Goal: Transaction & Acquisition: Book appointment/travel/reservation

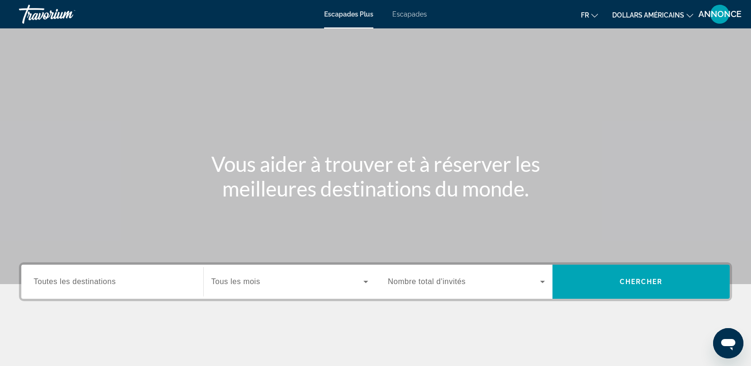
click at [412, 15] on font "Escapades" at bounding box center [410, 14] width 35 height 8
click at [100, 270] on div "Search widget" at bounding box center [112, 282] width 157 height 27
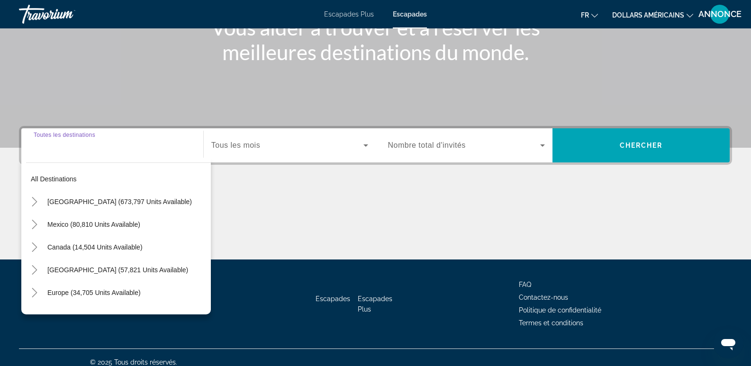
scroll to position [146, 0]
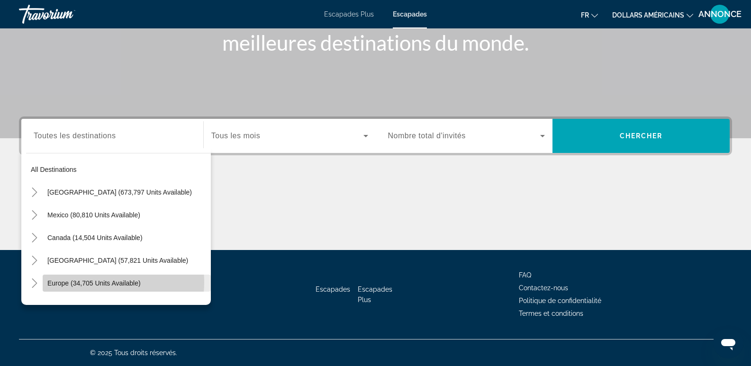
click at [97, 283] on span "Europe (34,705 units available)" at bounding box center [93, 284] width 93 height 8
type input "**********"
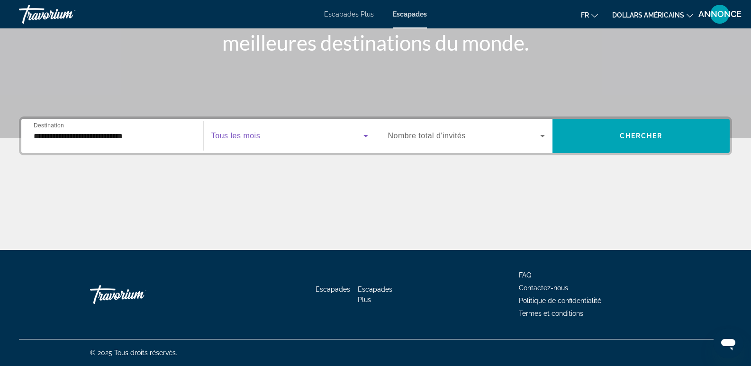
click at [284, 137] on span "Search widget" at bounding box center [287, 135] width 152 height 11
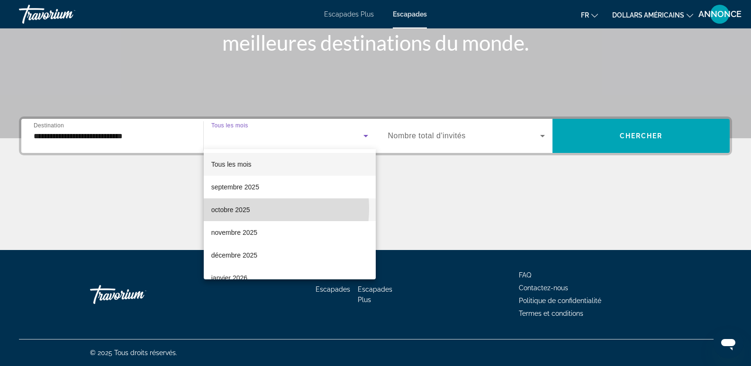
click at [246, 209] on font "octobre 2025" at bounding box center [230, 210] width 39 height 8
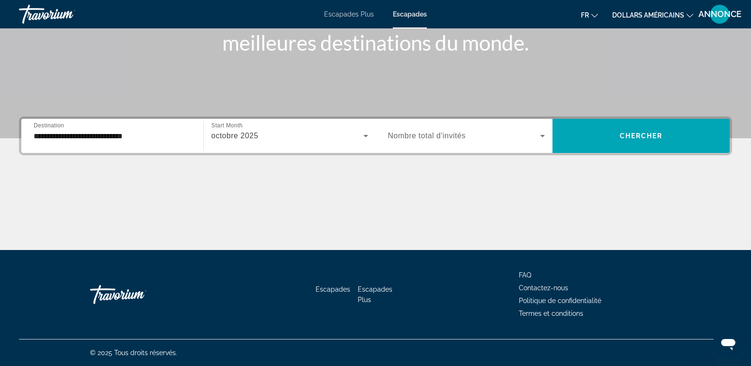
click at [431, 143] on div "Search widget" at bounding box center [466, 136] width 157 height 27
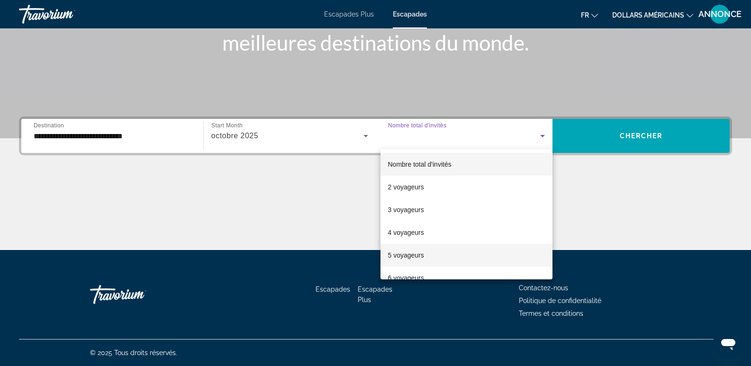
click at [405, 254] on font "5 voyageurs" at bounding box center [406, 256] width 36 height 8
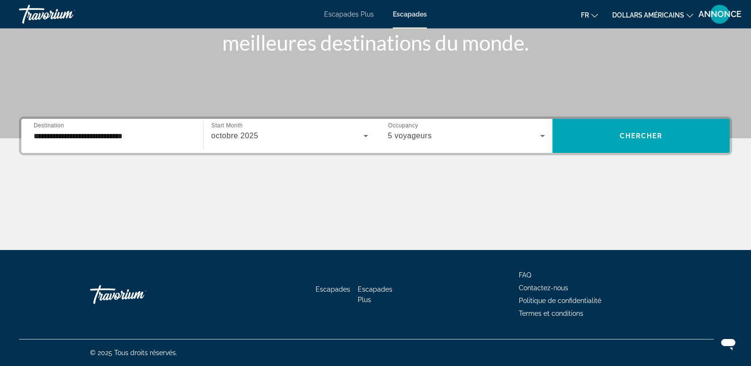
click at [639, 21] on button "dollars américains USD ($) MXN (Mex$) CAD (Can$) GBP (£) EUR (€) AUD (A$) NZD (…" at bounding box center [653, 15] width 81 height 14
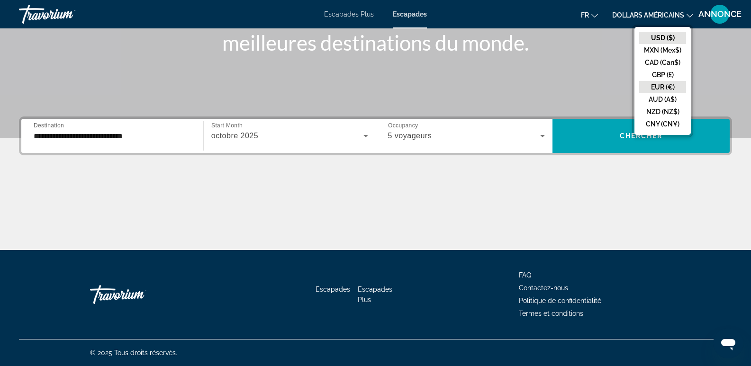
click at [651, 86] on button "EUR (€)" at bounding box center [663, 87] width 47 height 12
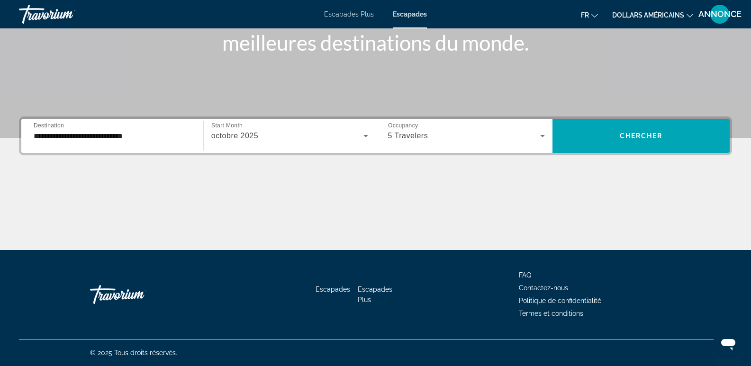
click at [652, 17] on font "dollars américains" at bounding box center [649, 15] width 72 height 8
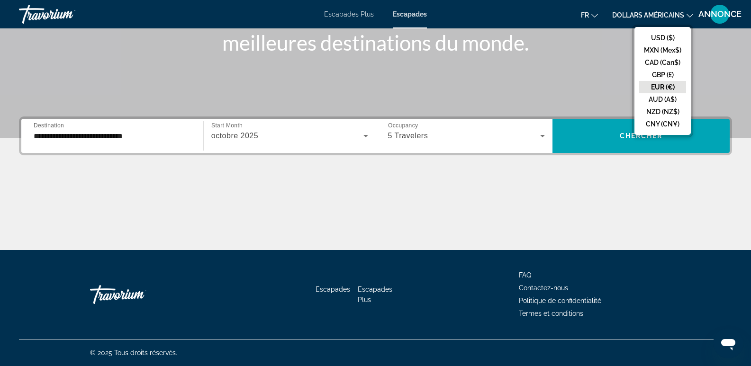
click at [648, 90] on button "EUR (€)" at bounding box center [663, 87] width 47 height 12
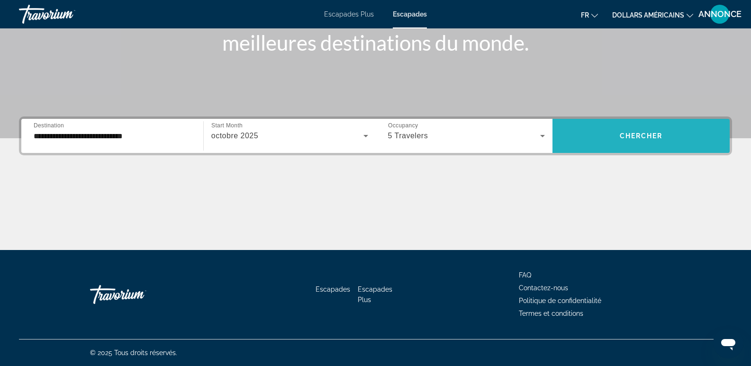
click at [635, 135] on span "Chercher" at bounding box center [641, 136] width 43 height 8
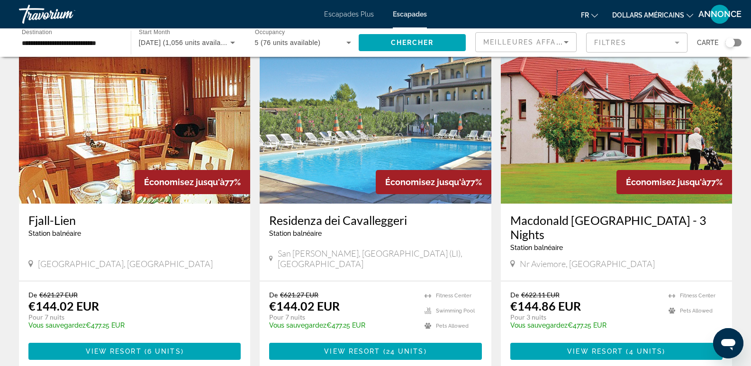
scroll to position [1049, 0]
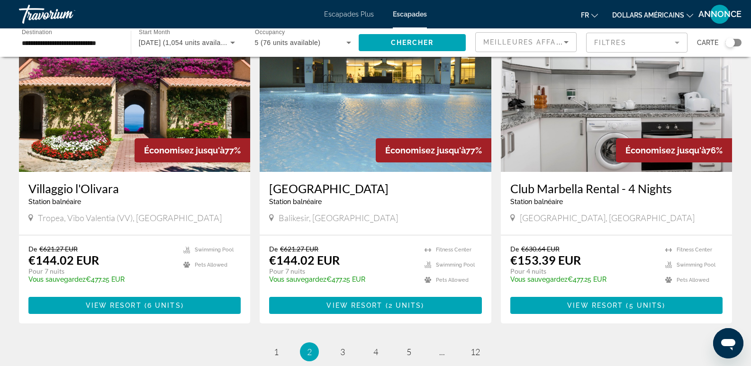
scroll to position [1068, 0]
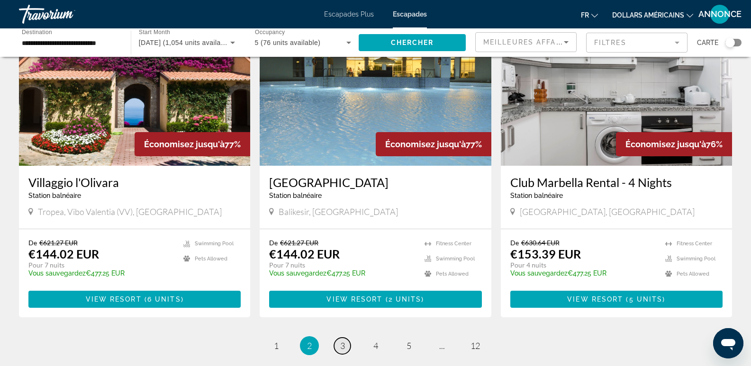
click at [342, 341] on span "3" at bounding box center [342, 346] width 5 height 10
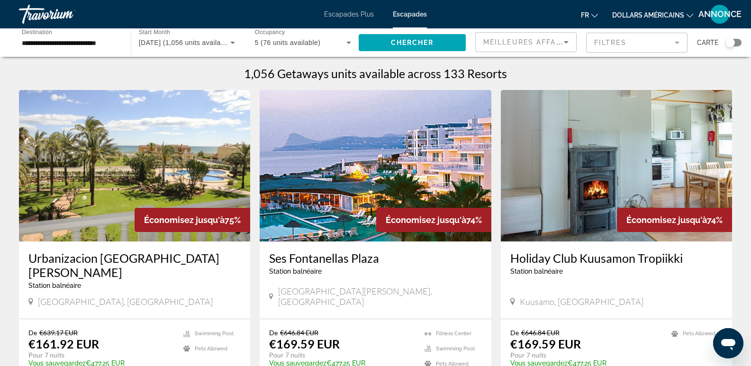
click at [99, 161] on img "Contenu principal" at bounding box center [134, 166] width 231 height 152
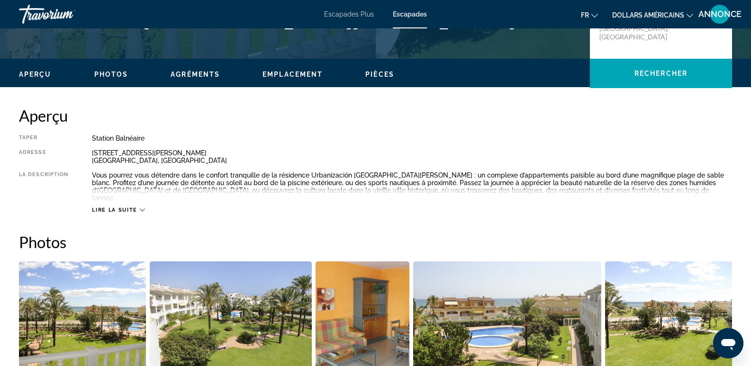
scroll to position [266, 0]
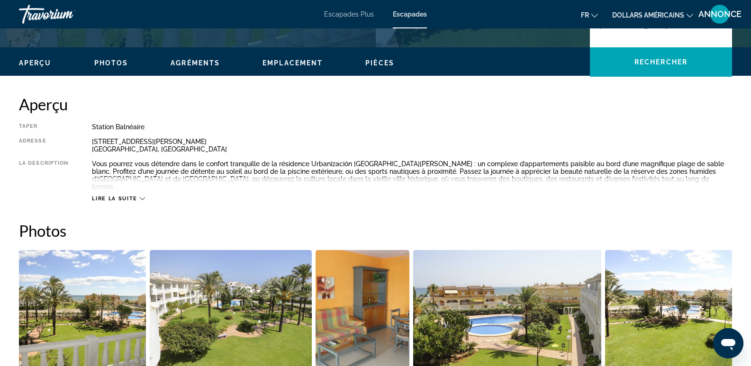
click at [127, 196] on span "Lire la suite" at bounding box center [114, 199] width 45 height 6
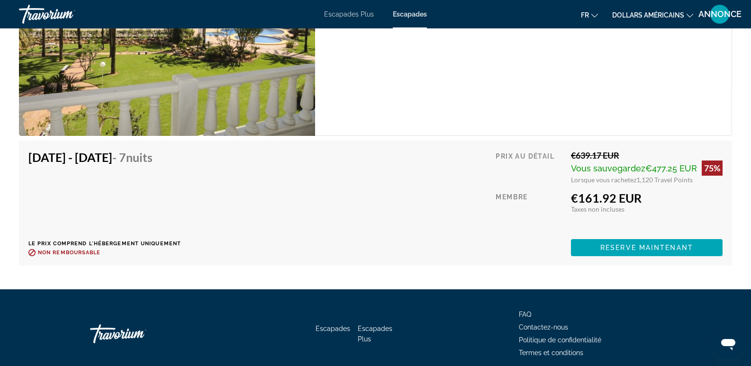
scroll to position [1731, 0]
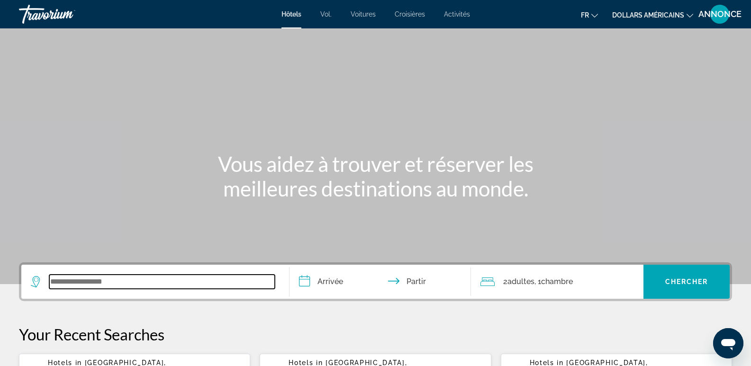
click at [165, 281] on input "Widget de recherche" at bounding box center [162, 282] width 226 height 14
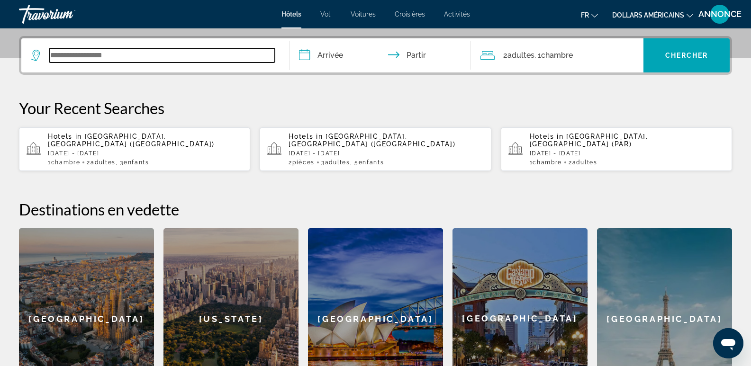
scroll to position [232, 0]
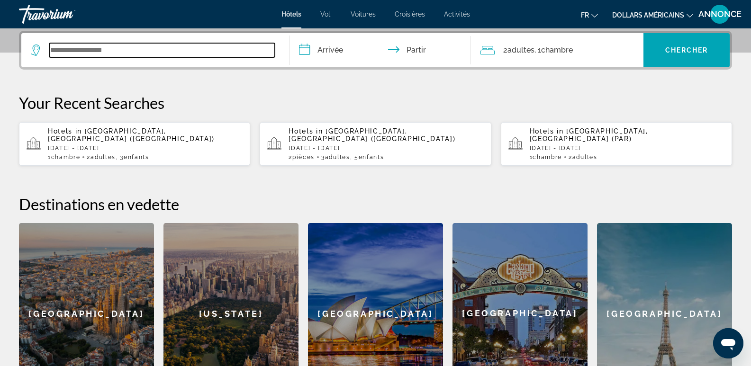
click at [84, 44] on input "Widget de recherche" at bounding box center [162, 50] width 226 height 14
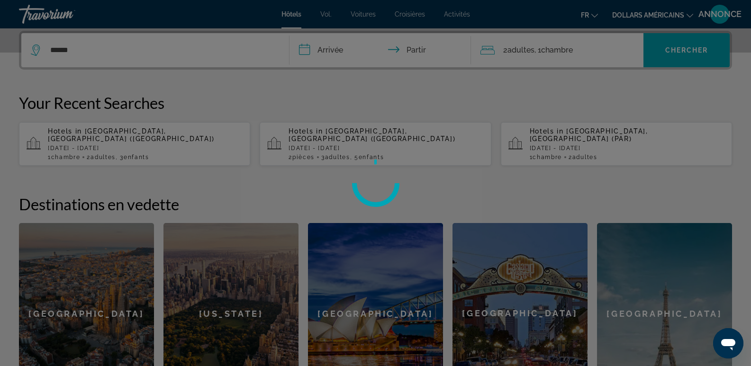
click at [84, 44] on div at bounding box center [375, 183] width 751 height 366
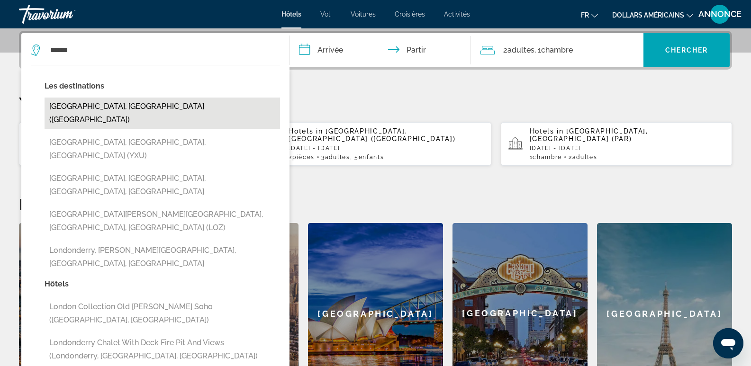
click at [104, 110] on button "London, United Kingdom (LON)" at bounding box center [163, 113] width 236 height 31
type input "**********"
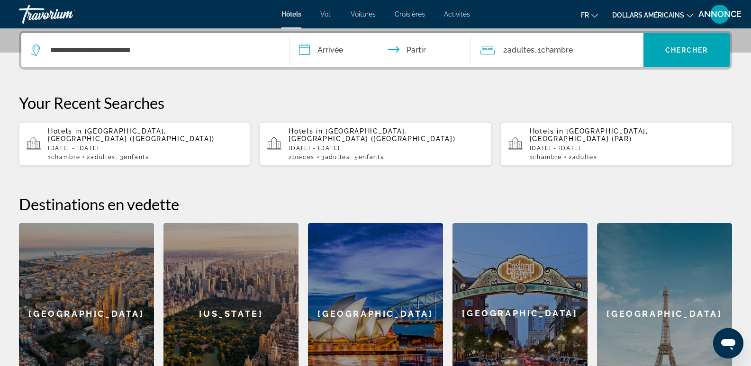
click at [324, 53] on input "**********" at bounding box center [383, 51] width 186 height 37
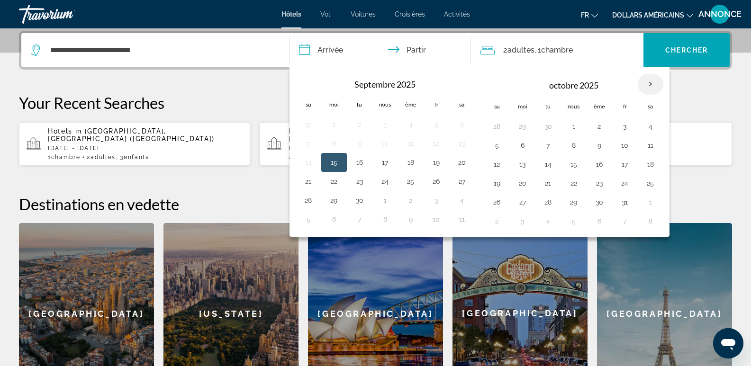
click at [647, 85] on th "Mois prochain" at bounding box center [651, 84] width 26 height 21
click at [638, 73] on button "Mois prochain" at bounding box center [651, 84] width 26 height 22
click at [647, 85] on th "Mois prochain" at bounding box center [651, 84] width 26 height 21
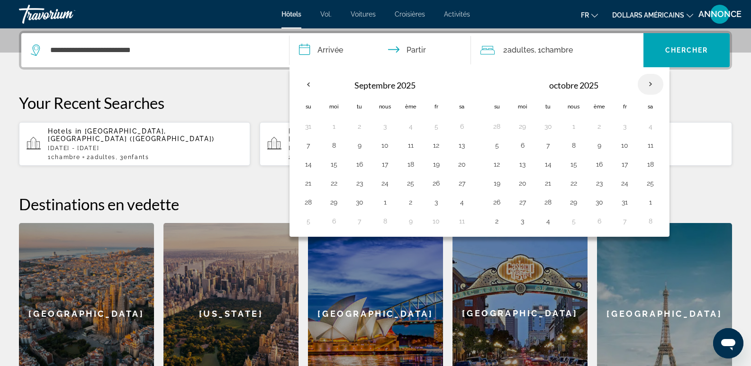
click at [647, 85] on th "Mois prochain" at bounding box center [651, 84] width 26 height 21
click at [703, 97] on p "Your Recent Searches" at bounding box center [376, 102] width 714 height 19
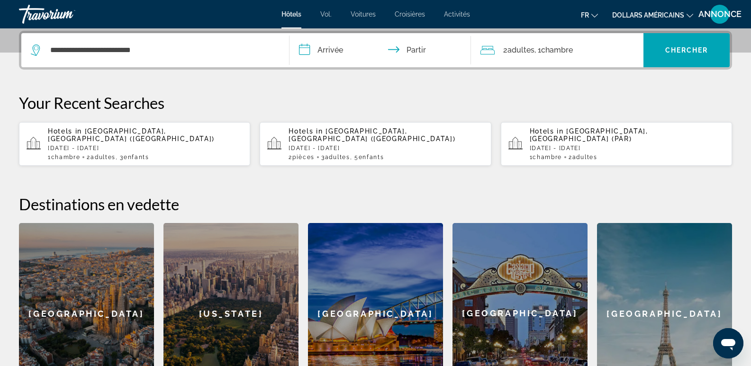
click at [341, 56] on input "**********" at bounding box center [383, 51] width 186 height 37
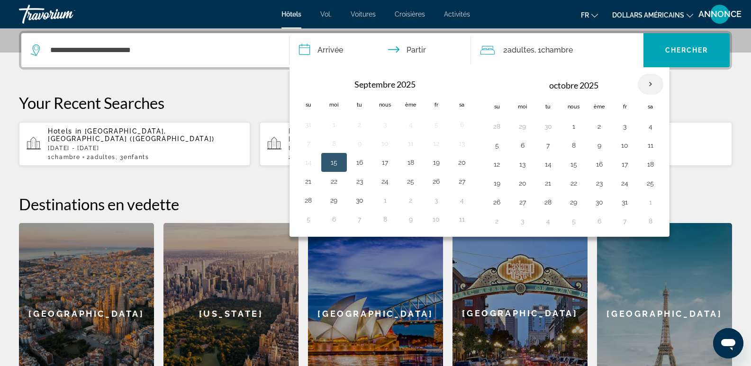
click at [652, 83] on th "Mois prochain" at bounding box center [651, 84] width 26 height 21
click at [310, 172] on td "14" at bounding box center [309, 164] width 26 height 19
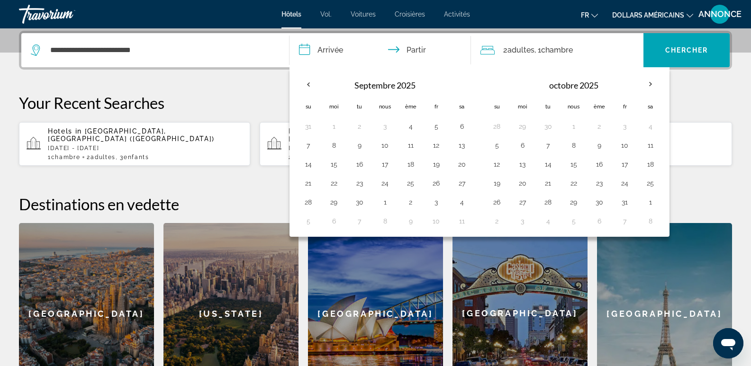
click at [522, 47] on font "adultes" at bounding box center [521, 50] width 27 height 9
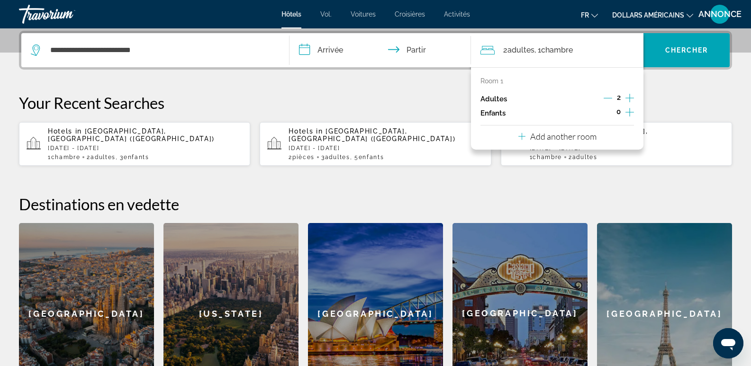
click at [626, 110] on icon "Increment children" at bounding box center [630, 112] width 9 height 11
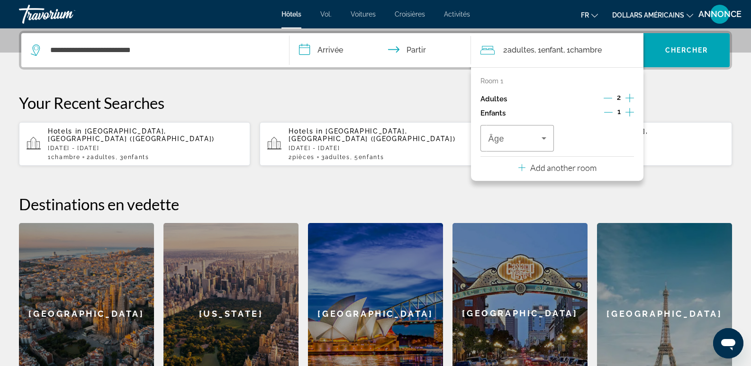
click at [626, 110] on icon "Increment children" at bounding box center [630, 112] width 9 height 11
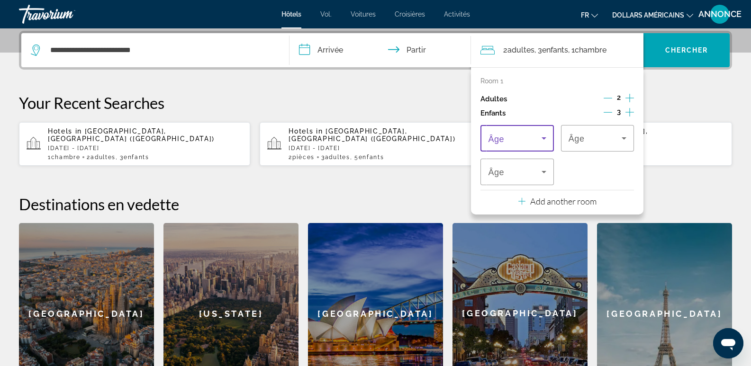
click at [541, 134] on icon "Travelers: 2 adults, 3 children" at bounding box center [544, 138] width 11 height 11
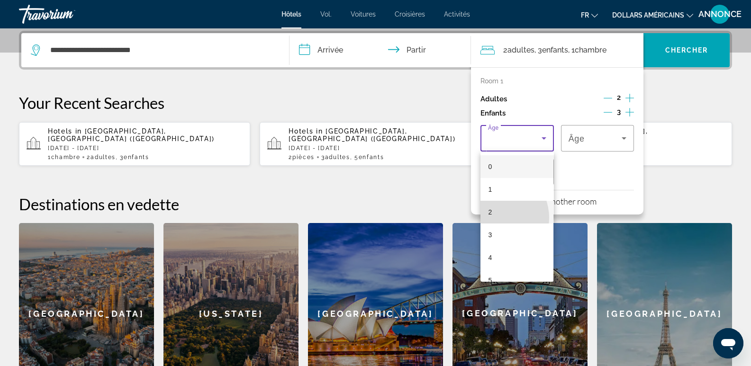
click at [494, 218] on mat-option "2" at bounding box center [517, 212] width 73 height 23
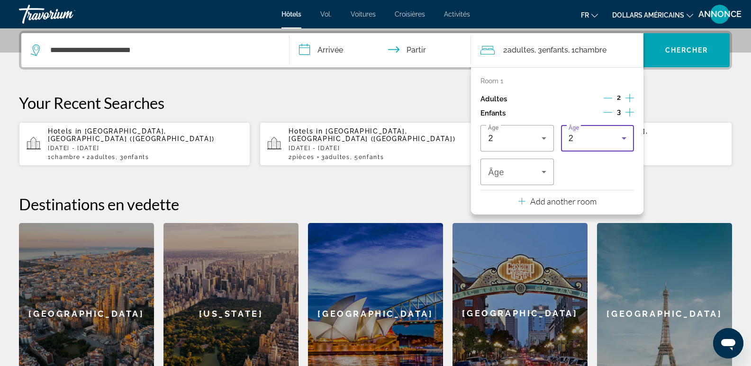
click at [600, 136] on div "2" at bounding box center [595, 138] width 53 height 11
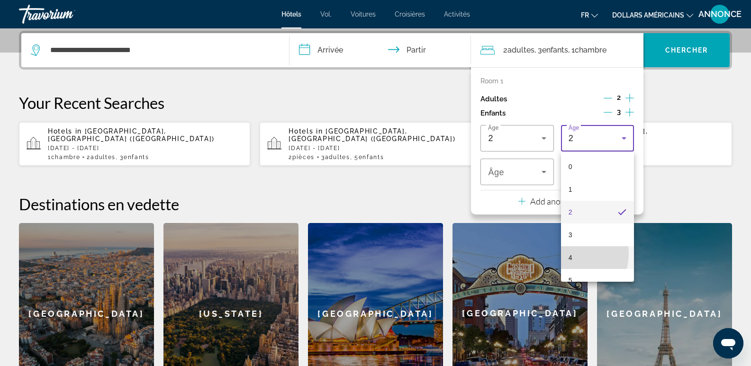
click at [569, 254] on font "4" at bounding box center [571, 258] width 4 height 8
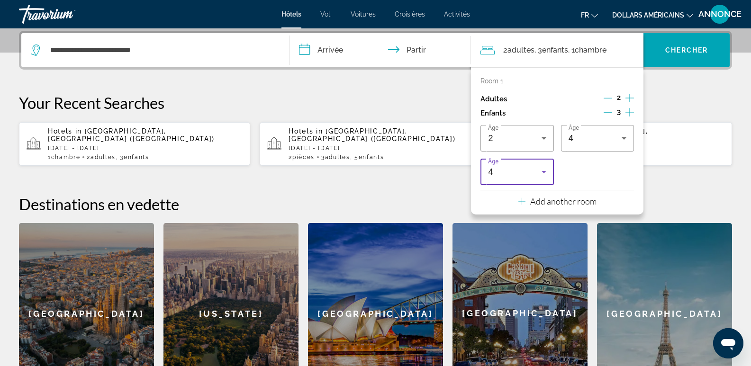
click at [525, 175] on div "4" at bounding box center [514, 171] width 53 height 11
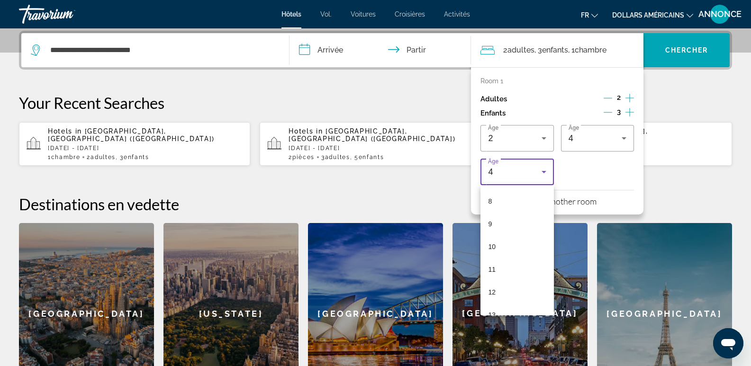
scroll to position [190, 0]
click at [515, 306] on mat-option "13" at bounding box center [517, 306] width 73 height 23
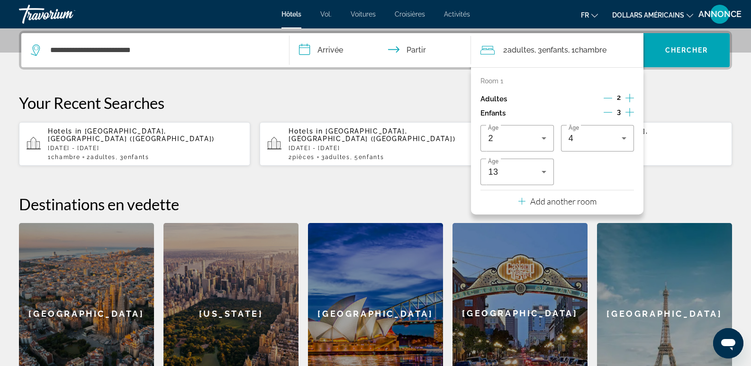
click at [679, 181] on div "**********" at bounding box center [375, 218] width 751 height 374
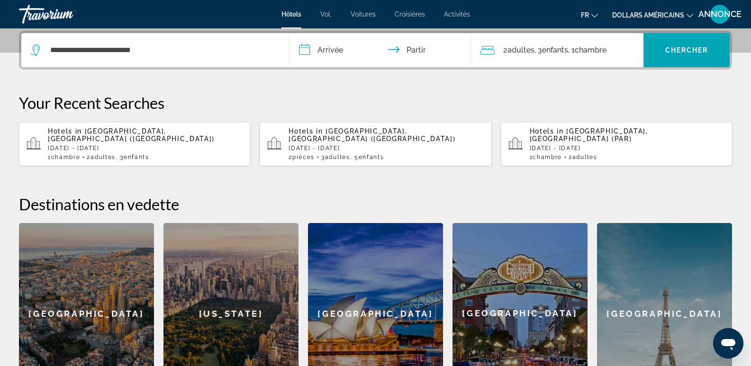
click at [651, 22] on div "fr Anglais Espagnol Français italien Portugais russe dollars américains USD ($)…" at bounding box center [606, 14] width 253 height 20
click at [646, 17] on font "dollars américains" at bounding box center [649, 15] width 72 height 8
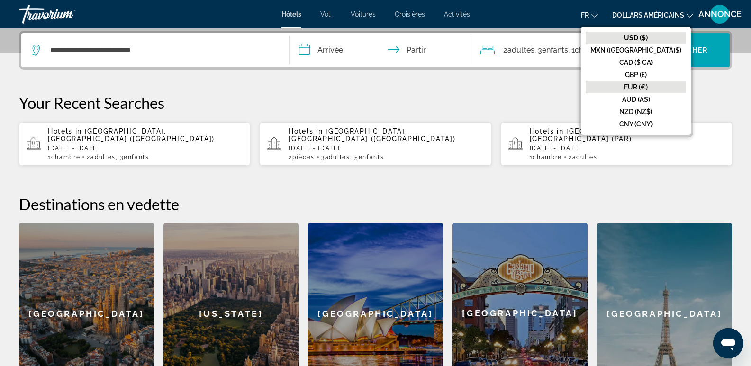
click at [648, 85] on font "EUR (€)" at bounding box center [636, 87] width 24 height 8
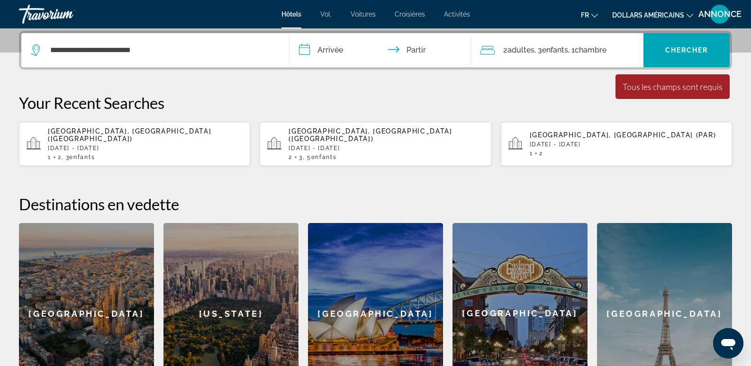
click at [625, 12] on font "dollars américains" at bounding box center [649, 15] width 72 height 8
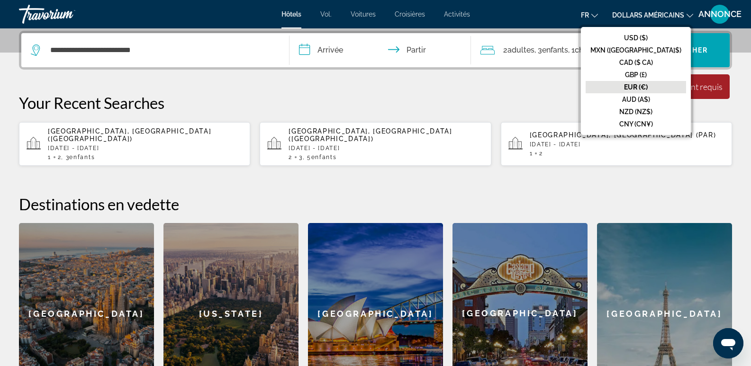
click at [640, 87] on button "EUR (€)" at bounding box center [636, 87] width 101 height 12
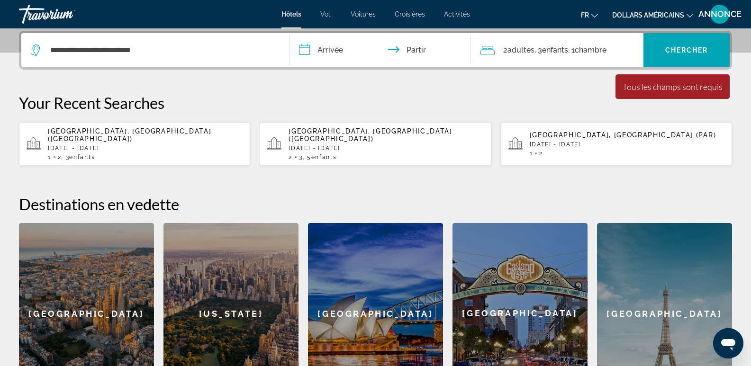
click at [368, 52] on input "**********" at bounding box center [383, 51] width 186 height 37
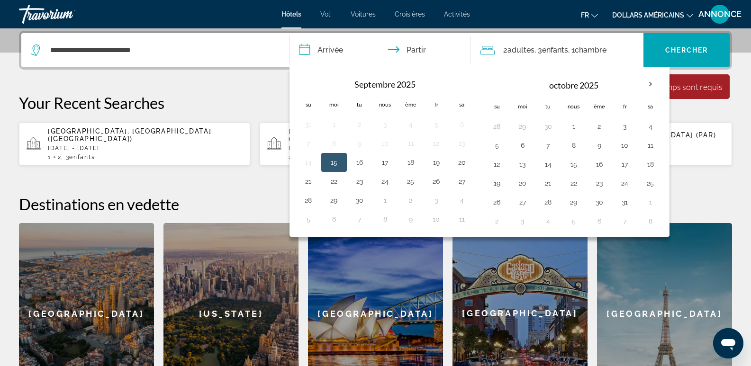
click at [334, 51] on input "**********" at bounding box center [383, 51] width 186 height 37
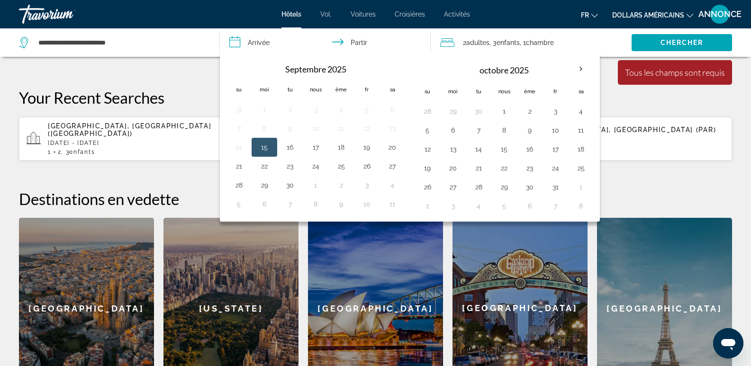
scroll to position [403, 0]
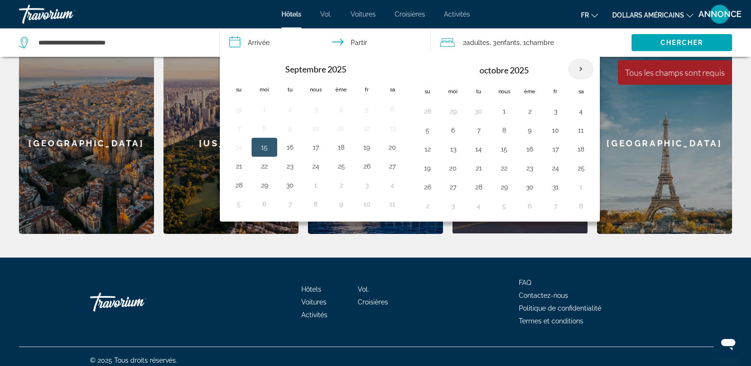
click at [580, 75] on th "Mois prochain" at bounding box center [581, 69] width 26 height 21
click at [430, 168] on button "19" at bounding box center [427, 168] width 15 height 13
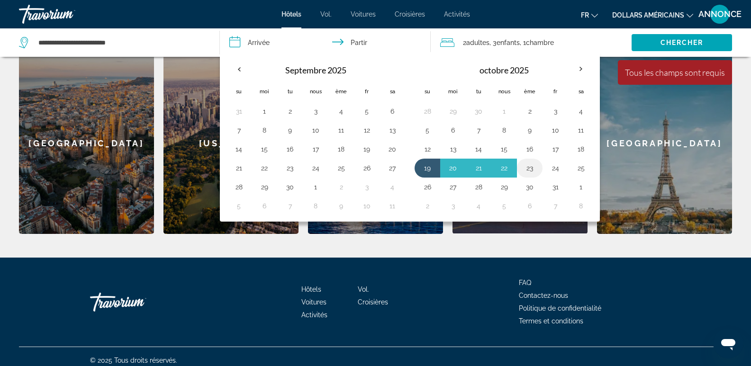
click at [540, 170] on td "23" at bounding box center [530, 168] width 26 height 19
click at [526, 169] on button "23" at bounding box center [529, 168] width 15 height 13
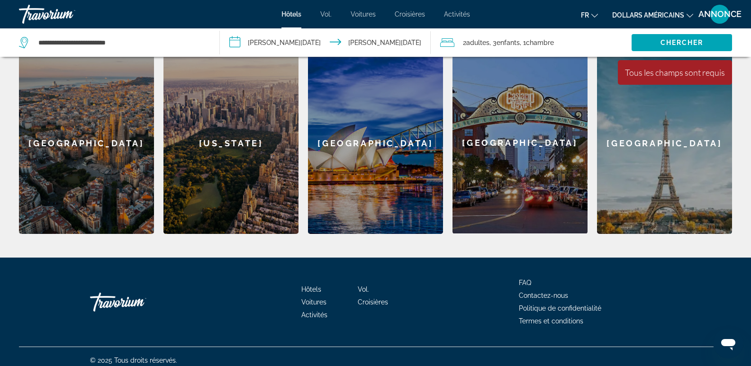
click at [381, 52] on input "**********" at bounding box center [327, 43] width 214 height 31
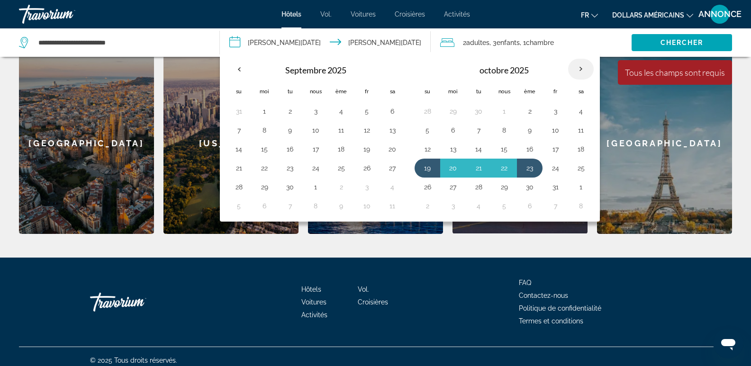
click at [578, 71] on th "Mois prochain" at bounding box center [581, 69] width 26 height 21
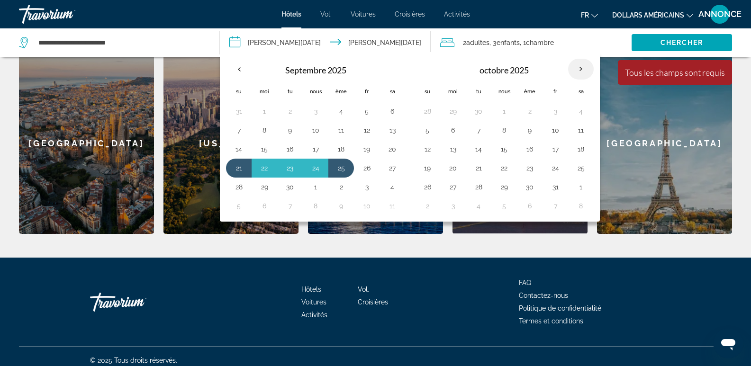
click at [578, 71] on th "Mois prochain" at bounding box center [581, 69] width 26 height 21
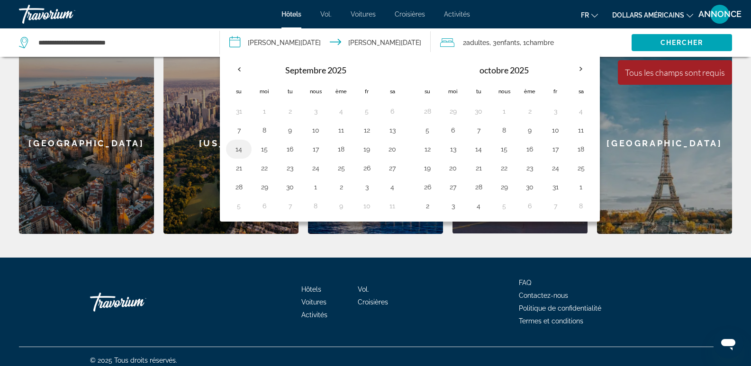
click at [240, 152] on button "14" at bounding box center [238, 149] width 15 height 13
click at [339, 149] on button "18" at bounding box center [341, 149] width 15 height 13
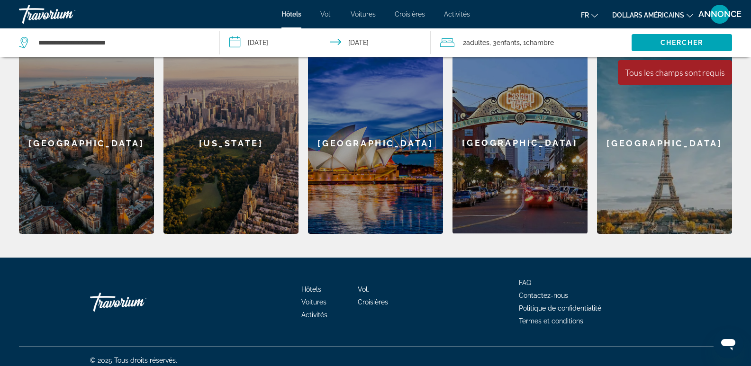
click at [330, 39] on input "**********" at bounding box center [327, 43] width 214 height 31
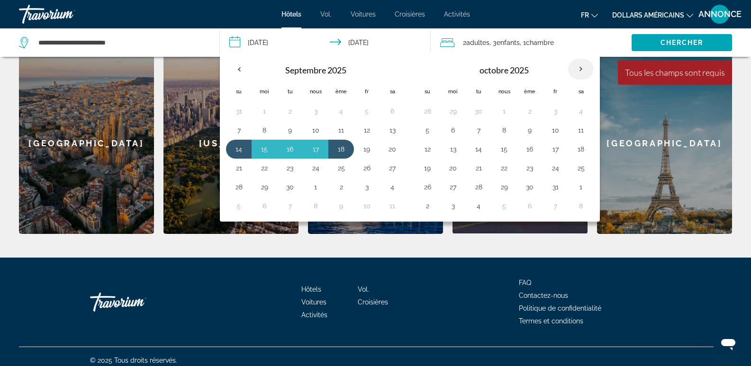
click at [579, 69] on th "Mois prochain" at bounding box center [581, 69] width 26 height 21
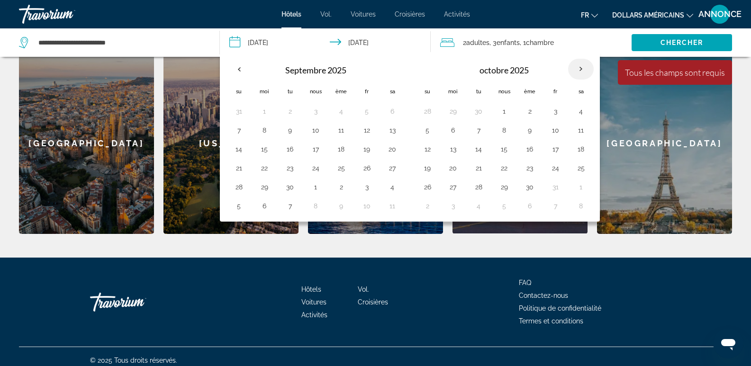
click at [579, 69] on th "Mois prochain" at bounding box center [581, 69] width 26 height 21
click at [234, 147] on button "14" at bounding box center [238, 149] width 15 height 13
click at [343, 152] on button "18" at bounding box center [341, 149] width 15 height 13
type input "**********"
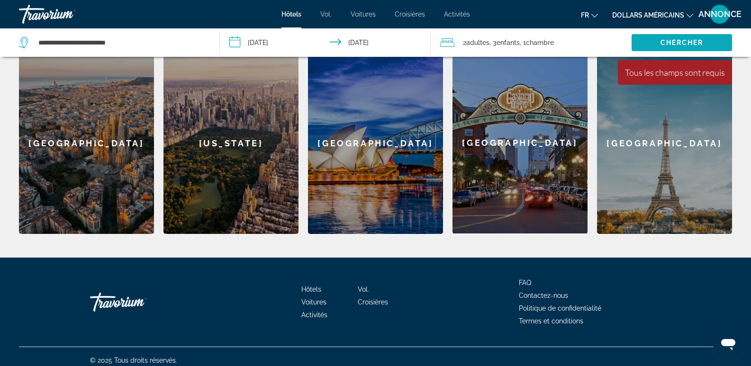
click at [657, 44] on span "Widget de recherche" at bounding box center [682, 42] width 101 height 23
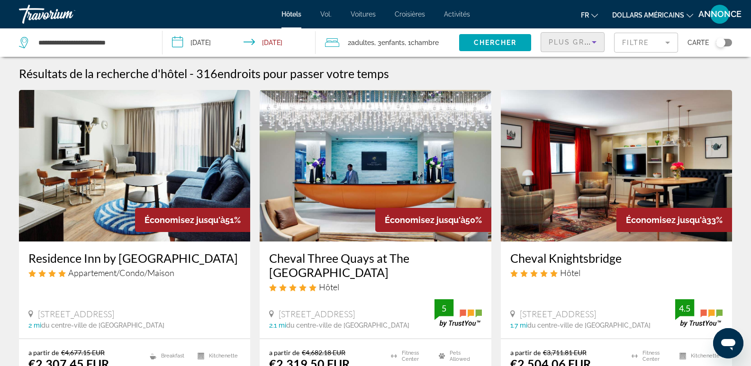
click at [552, 41] on span "Plus grandes économies" at bounding box center [605, 42] width 113 height 8
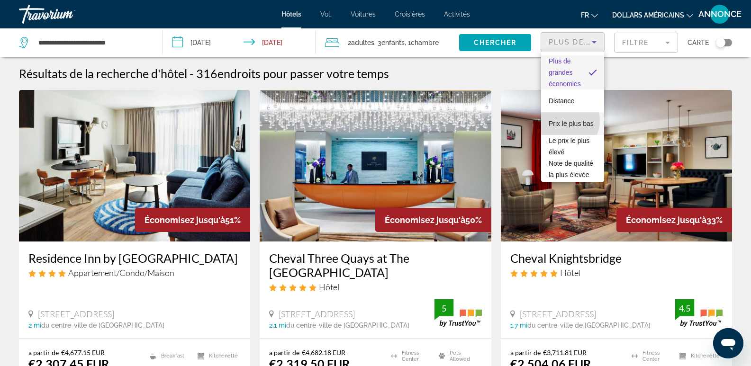
click at [565, 121] on font "Prix ​​le plus bas" at bounding box center [571, 124] width 45 height 8
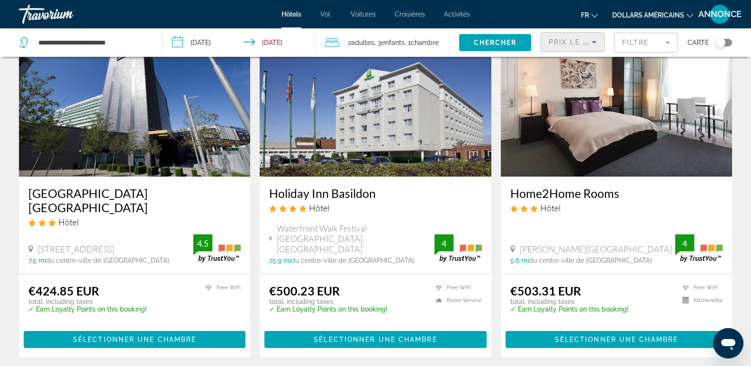
scroll to position [436, 0]
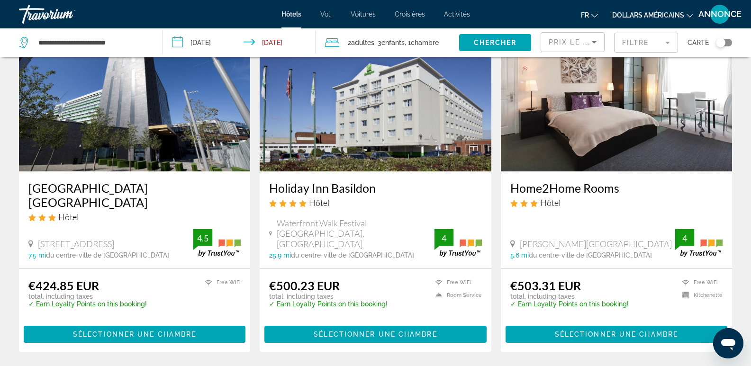
click at [174, 140] on img "Contenu principal" at bounding box center [134, 96] width 231 height 152
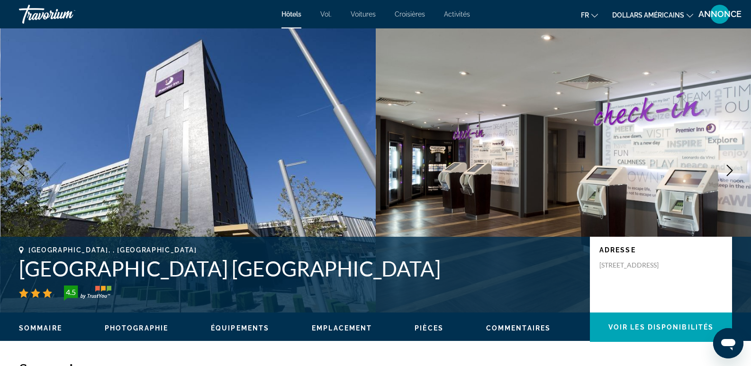
click at [729, 171] on icon "Next image" at bounding box center [729, 170] width 11 height 11
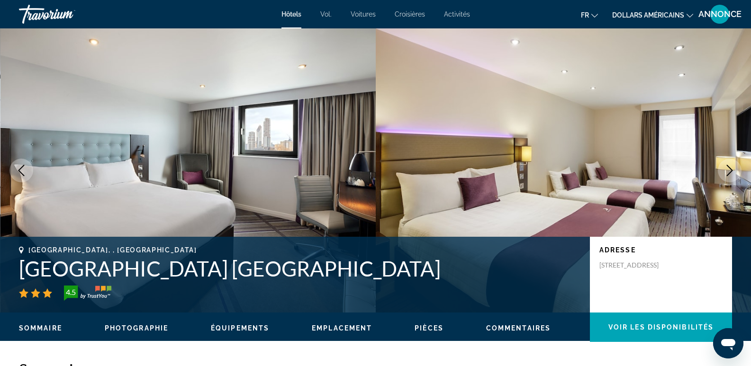
click at [729, 171] on icon "Next image" at bounding box center [729, 170] width 11 height 11
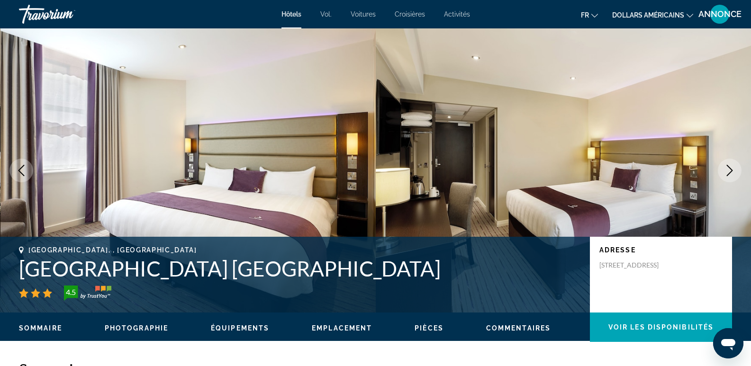
click at [729, 171] on icon "Next image" at bounding box center [729, 170] width 11 height 11
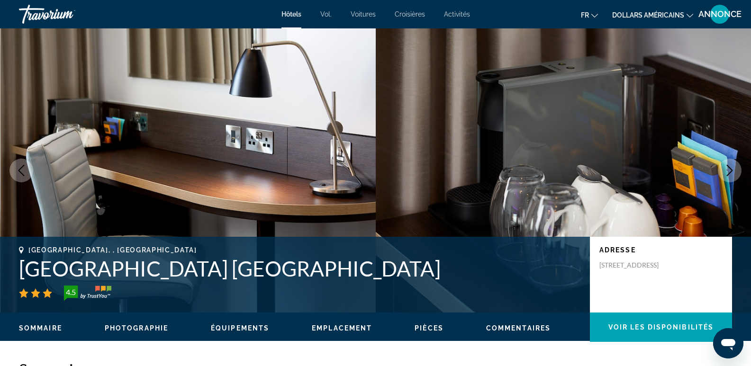
click at [729, 171] on icon "Next image" at bounding box center [729, 170] width 11 height 11
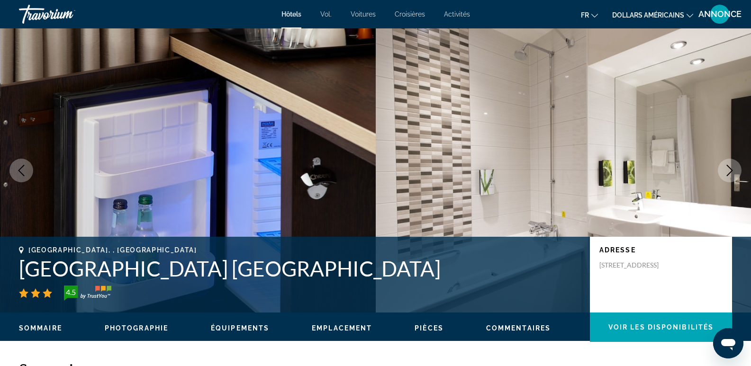
click at [729, 171] on icon "Next image" at bounding box center [729, 170] width 11 height 11
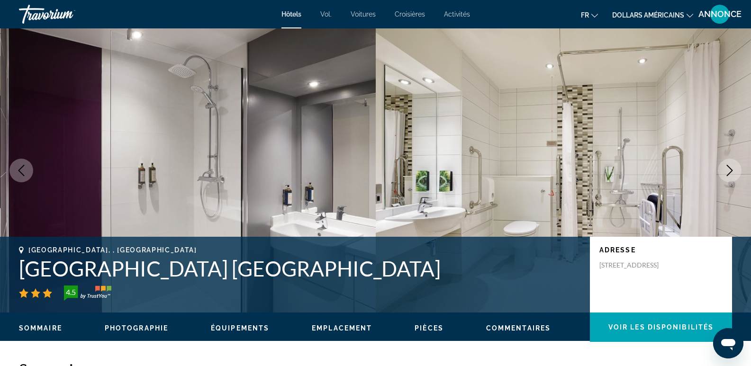
click at [729, 171] on icon "Next image" at bounding box center [729, 170] width 11 height 11
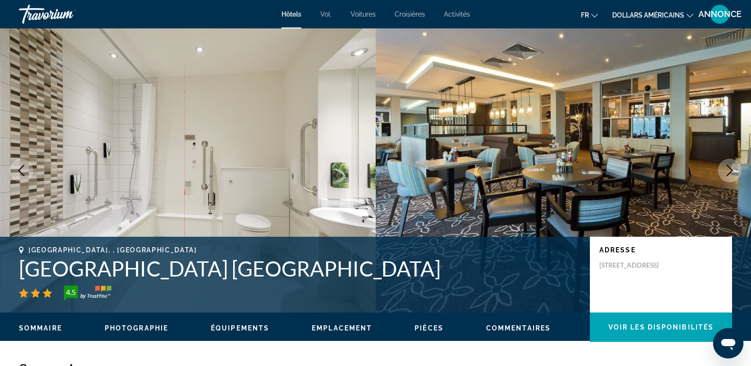
click at [729, 171] on icon "Next image" at bounding box center [729, 170] width 11 height 11
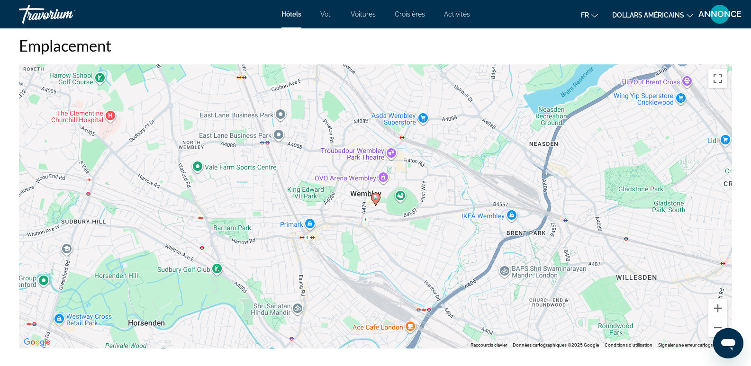
scroll to position [891, 0]
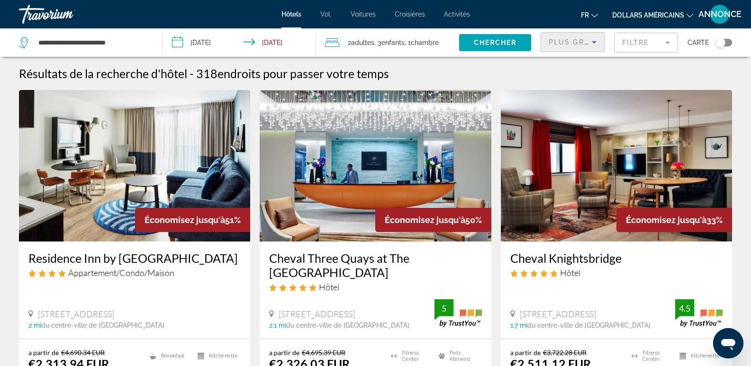
click at [581, 44] on span "Plus grandes économies" at bounding box center [605, 42] width 113 height 8
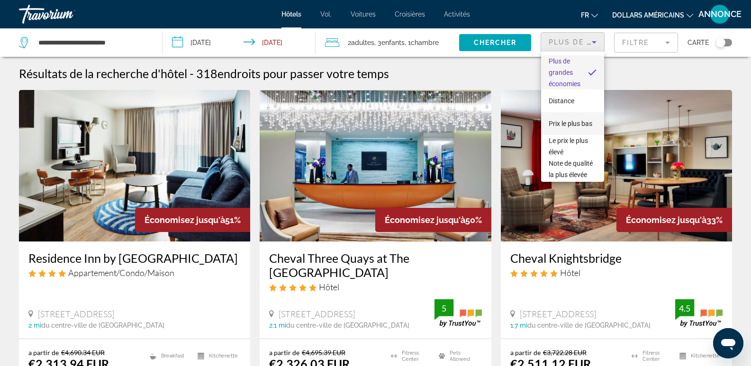
click at [564, 120] on font "Prix ​​le plus bas" at bounding box center [571, 124] width 44 height 8
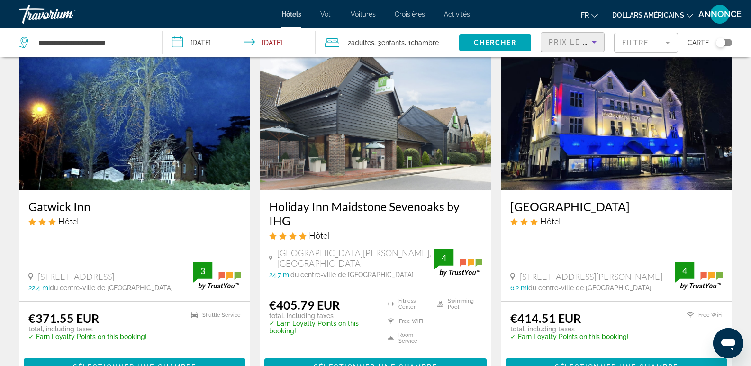
scroll to position [50, 0]
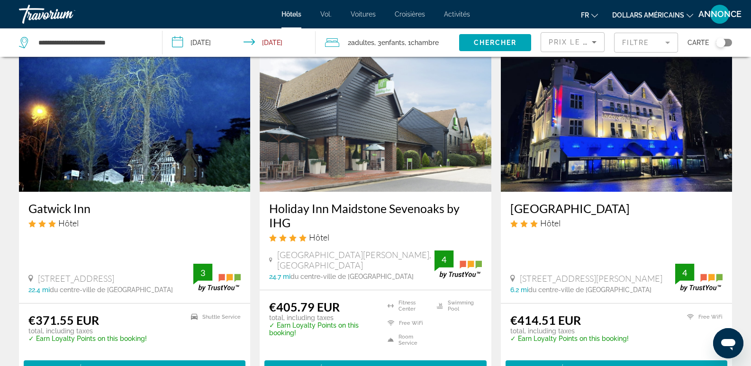
click at [630, 167] on img "Contenu principal" at bounding box center [616, 116] width 231 height 152
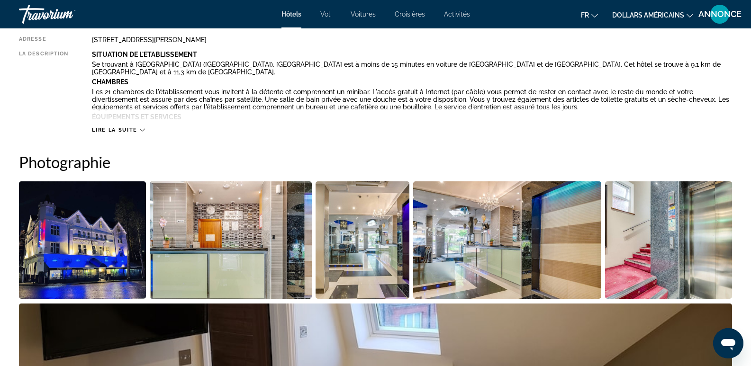
scroll to position [370, 0]
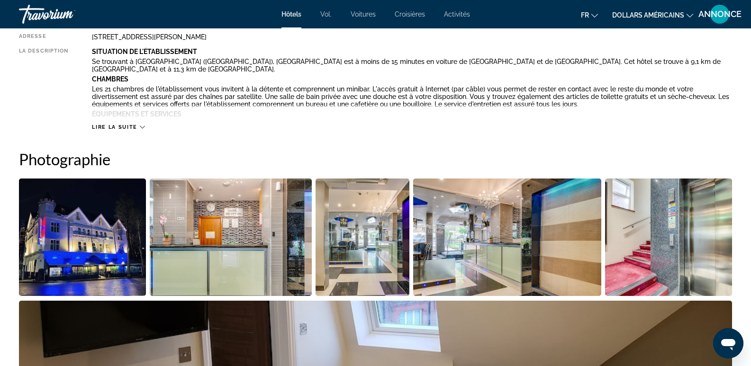
click at [140, 127] on icon "Contenu principal" at bounding box center [142, 127] width 5 height 5
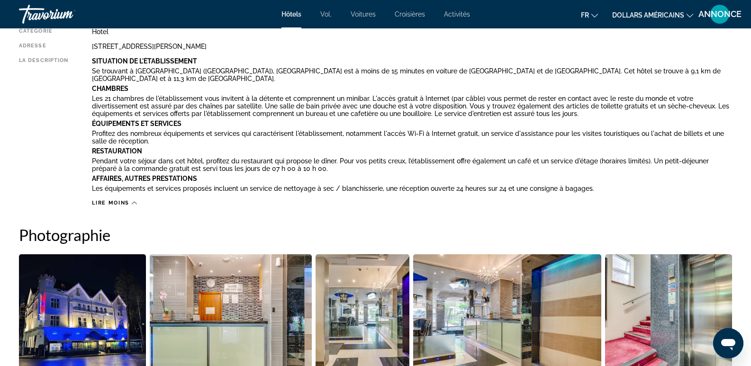
scroll to position [301, 0]
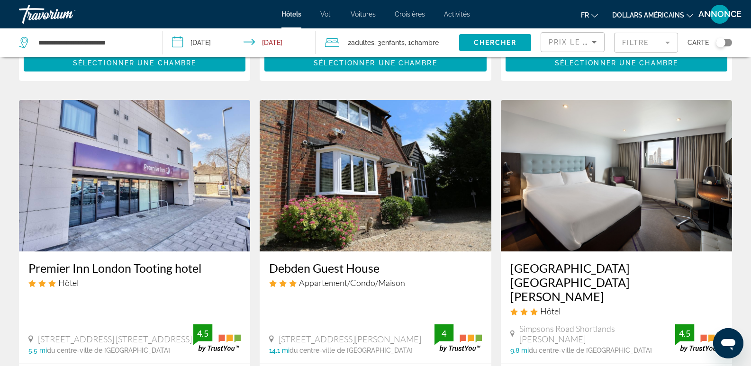
scroll to position [746, 0]
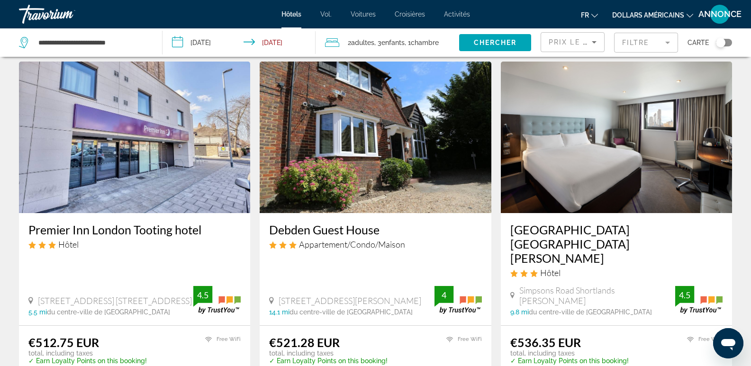
click at [661, 41] on mat-form-field "Filtre" at bounding box center [646, 43] width 64 height 20
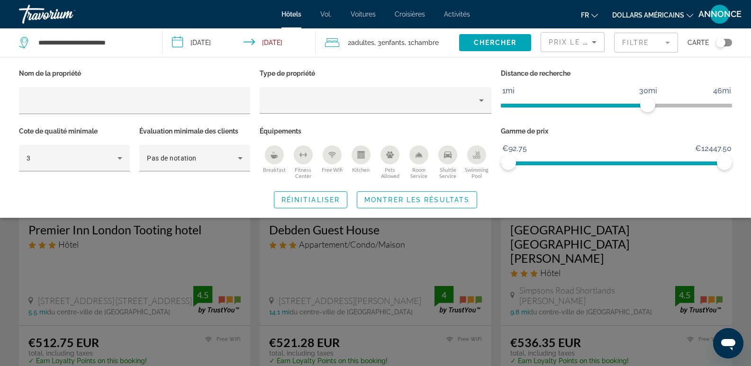
click at [661, 41] on mat-form-field "Filtre" at bounding box center [646, 43] width 64 height 20
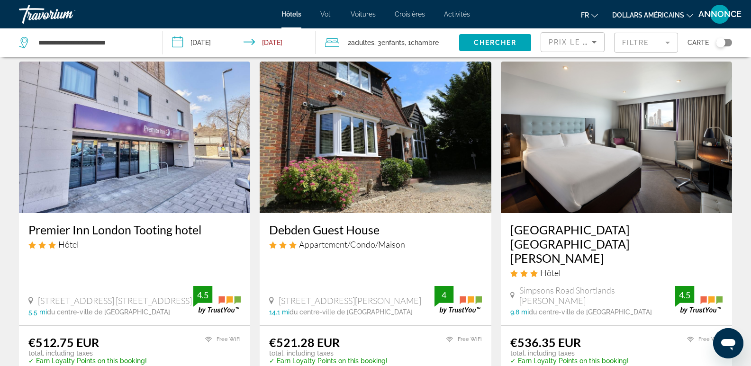
click at [182, 170] on img "Contenu principal" at bounding box center [134, 138] width 231 height 152
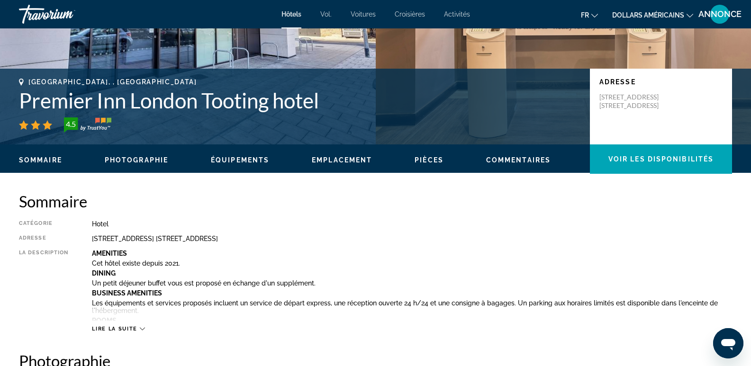
scroll to position [171, 0]
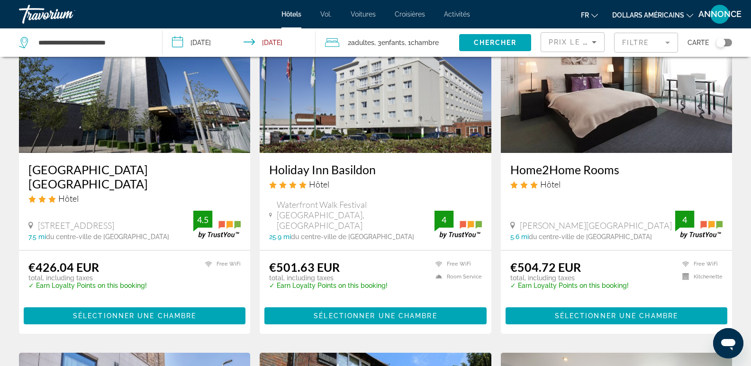
scroll to position [480, 0]
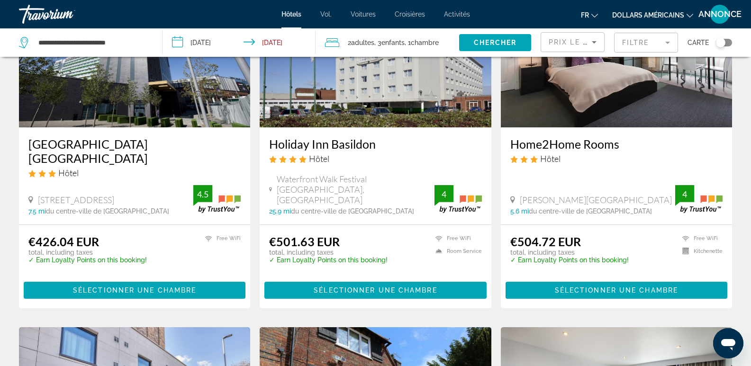
click at [113, 91] on img "Contenu principal" at bounding box center [134, 52] width 231 height 152
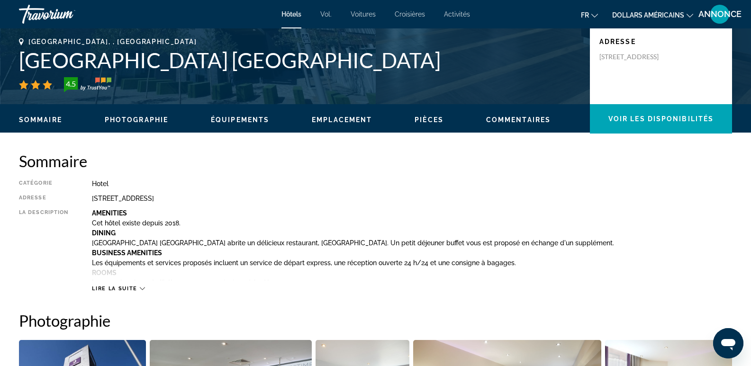
scroll to position [316, 0]
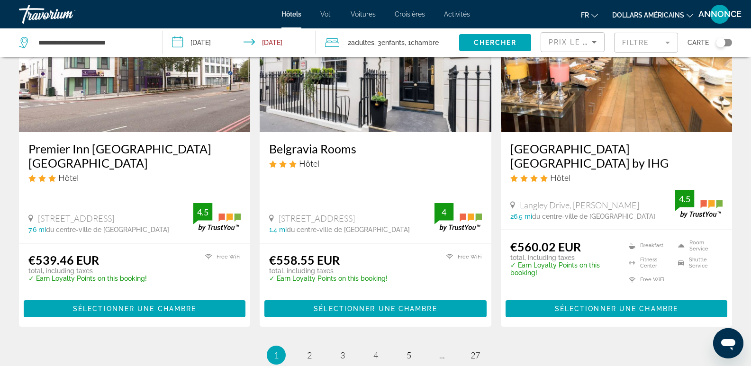
scroll to position [1219, 0]
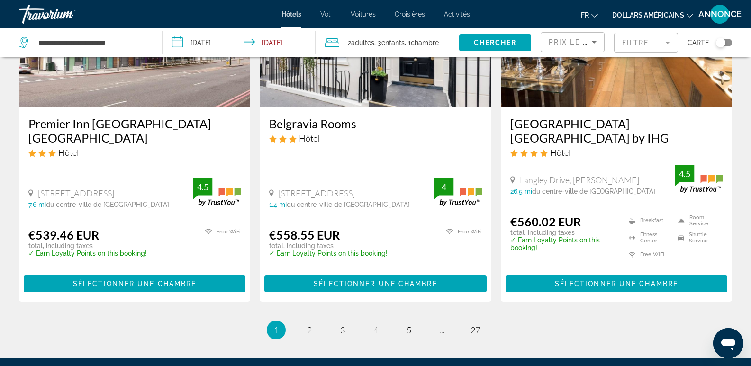
click at [343, 117] on h3 "Belgravia Rooms" at bounding box center [375, 124] width 212 height 14
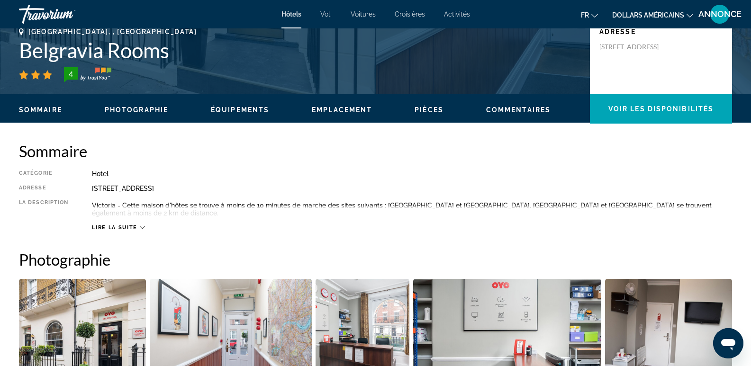
scroll to position [224, 0]
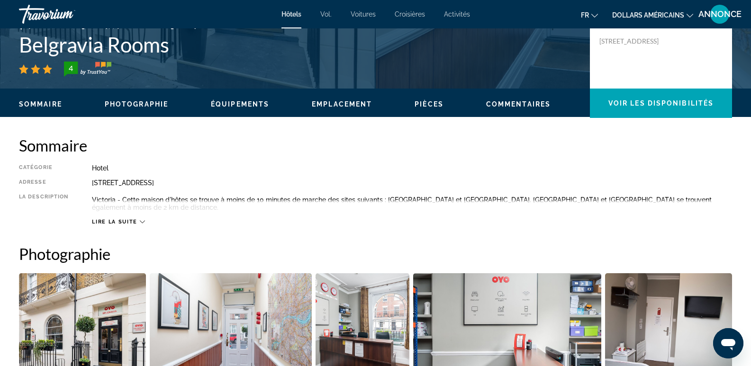
click at [132, 225] on span "Lire la suite" at bounding box center [114, 222] width 45 height 6
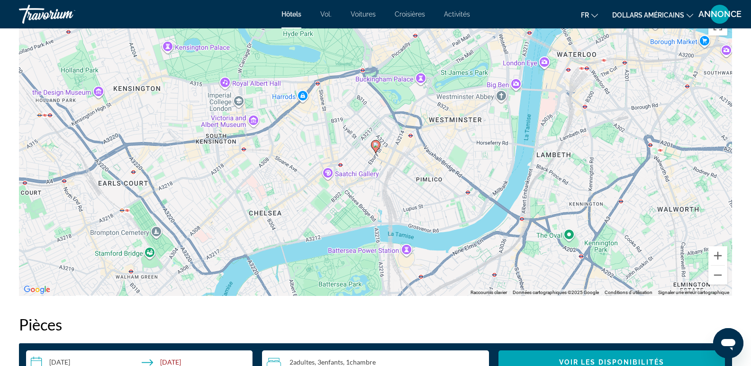
scroll to position [894, 0]
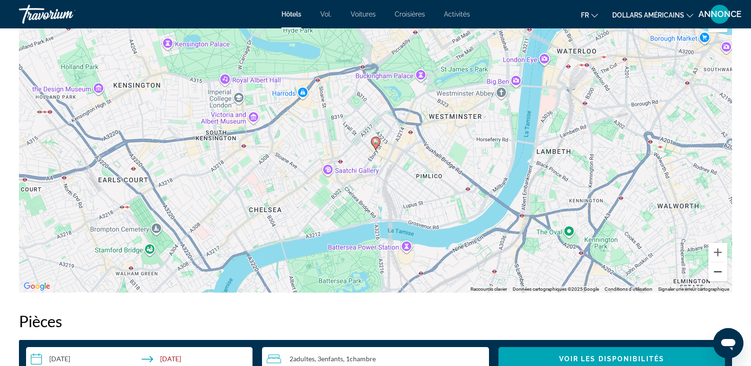
click at [719, 278] on button "Zoom arrière" at bounding box center [718, 272] width 19 height 19
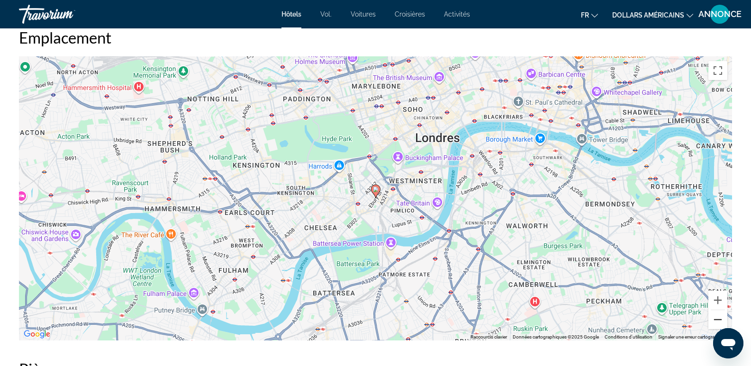
scroll to position [849, 0]
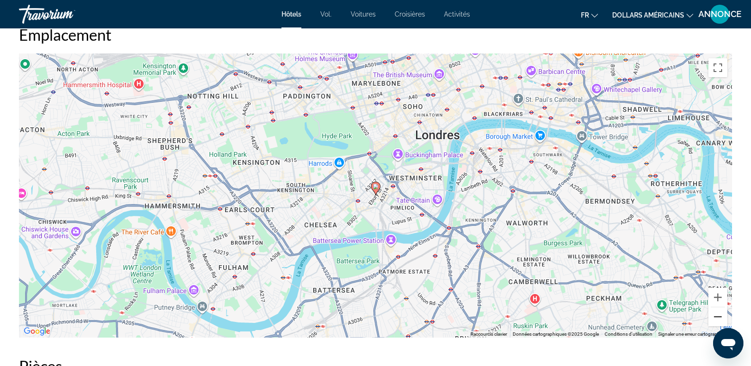
click at [719, 315] on button "Zoom arrière" at bounding box center [718, 317] width 19 height 19
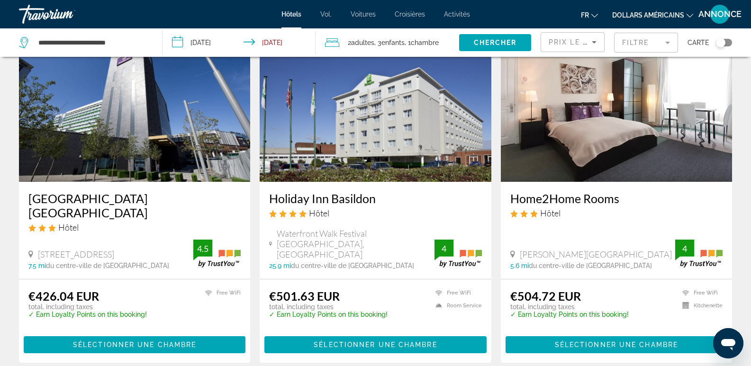
scroll to position [428, 0]
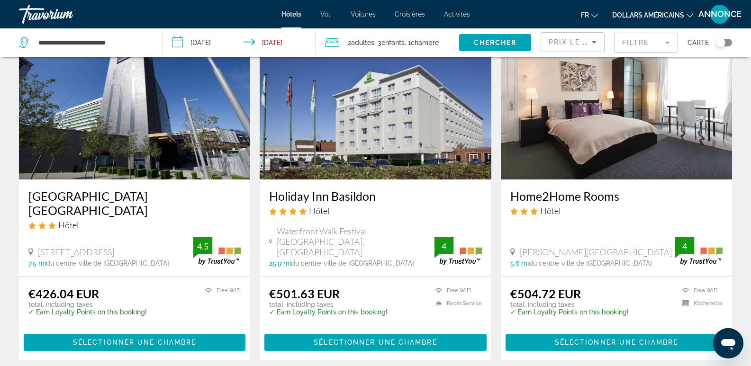
click at [609, 122] on img "Contenu principal" at bounding box center [616, 104] width 231 height 152
